Goal: Check status

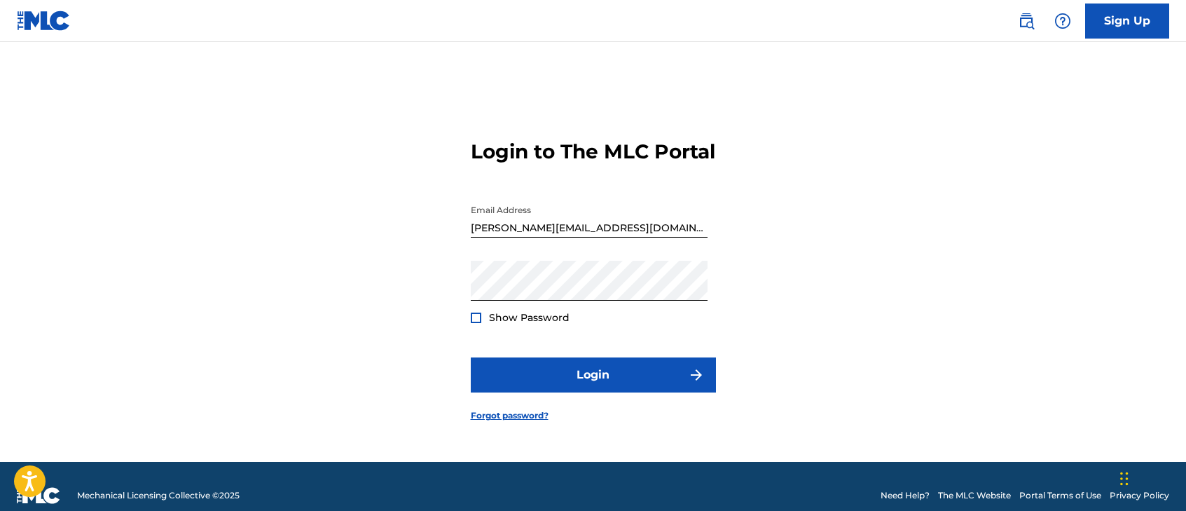
click at [638, 362] on button "Login" at bounding box center [593, 374] width 245 height 35
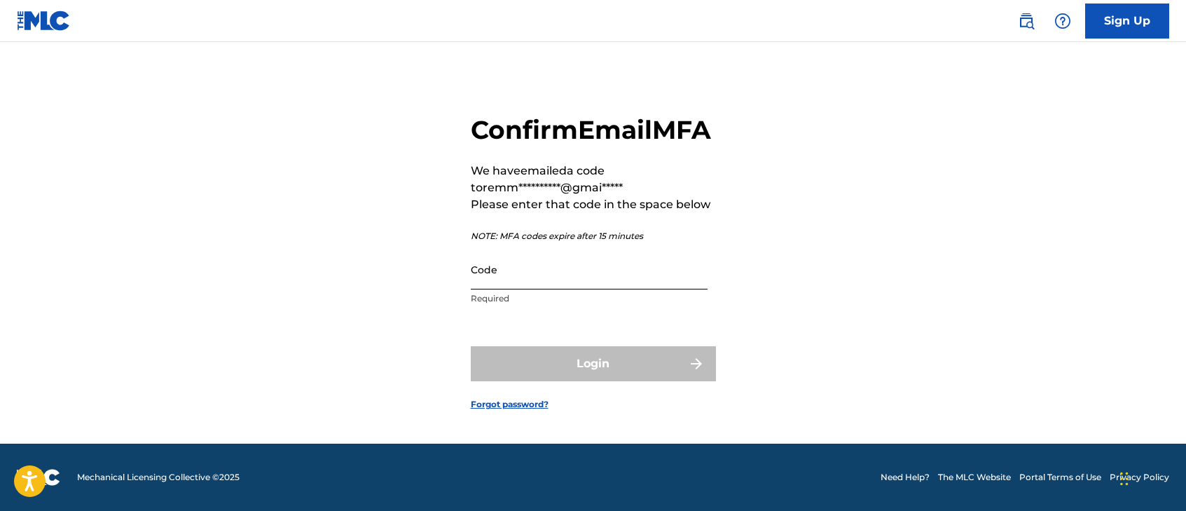
click at [521, 289] on input "Code" at bounding box center [589, 269] width 237 height 40
paste input "880324"
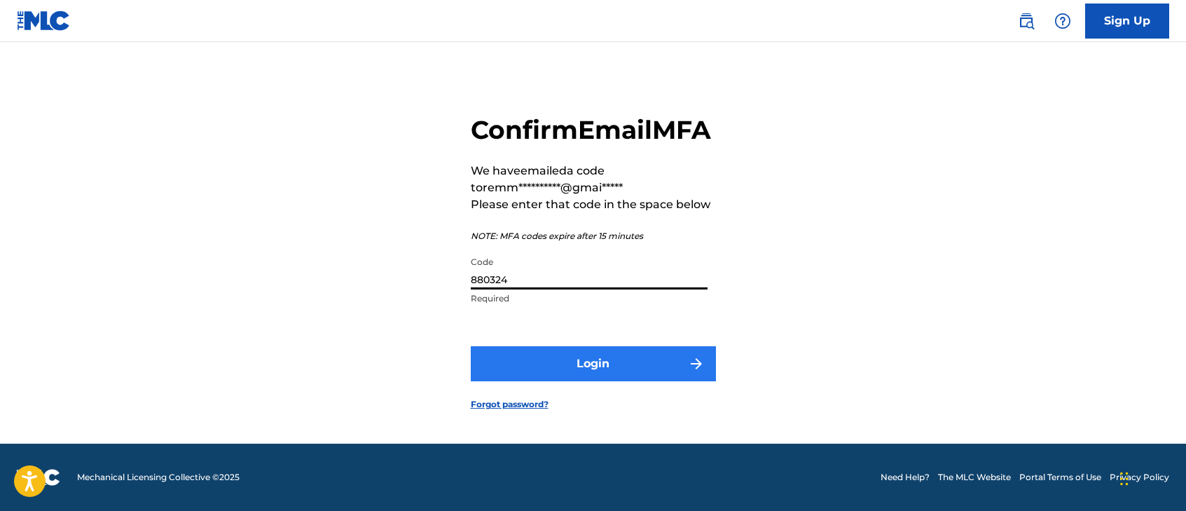
type input "880324"
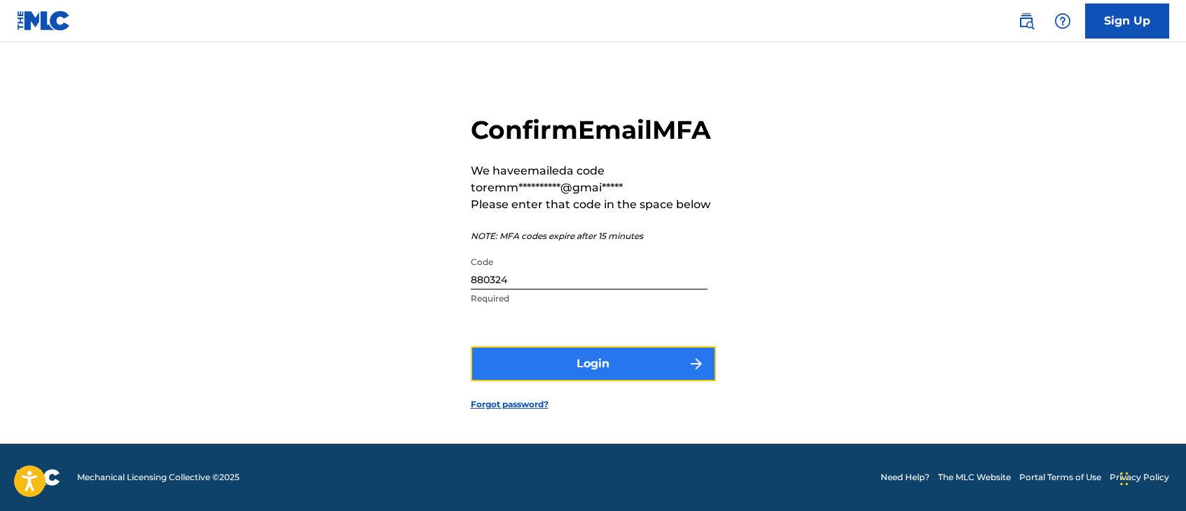
click at [545, 381] on button "Login" at bounding box center [593, 363] width 245 height 35
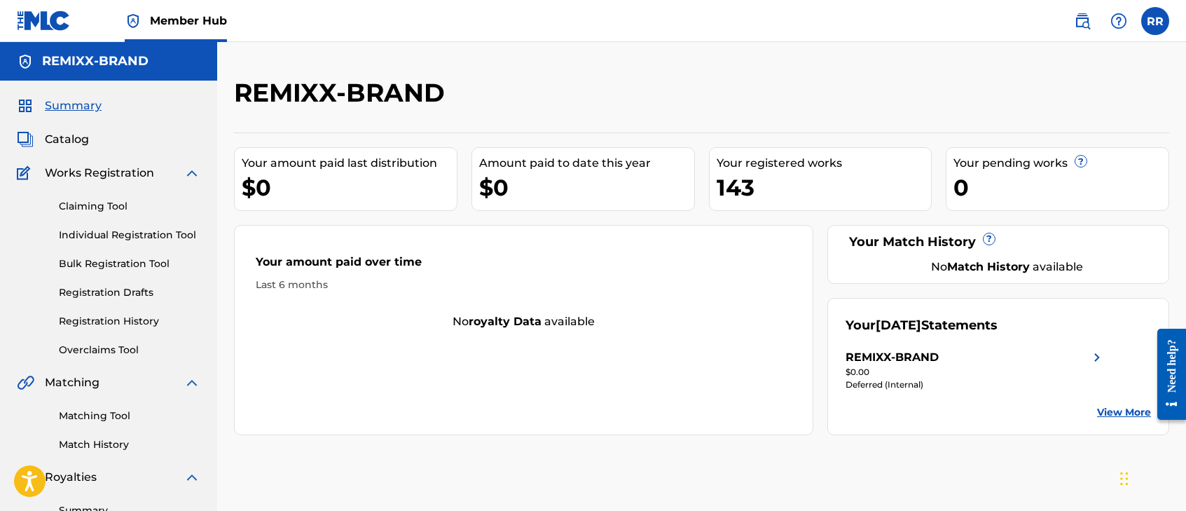
scroll to position [210, 0]
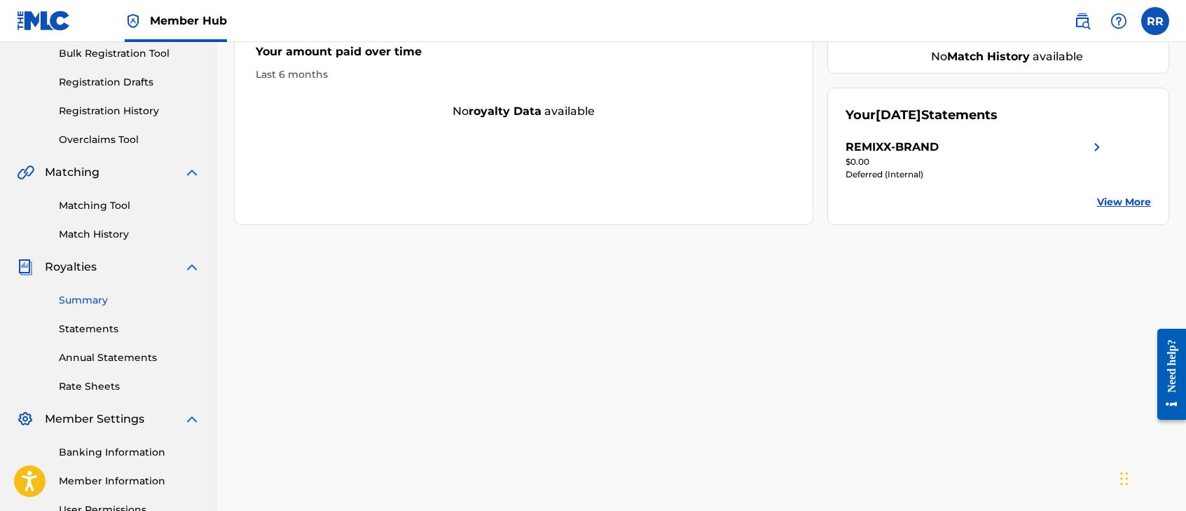
click at [97, 298] on link "Summary" at bounding box center [130, 300] width 142 height 15
